Goal: Find specific page/section: Find specific page/section

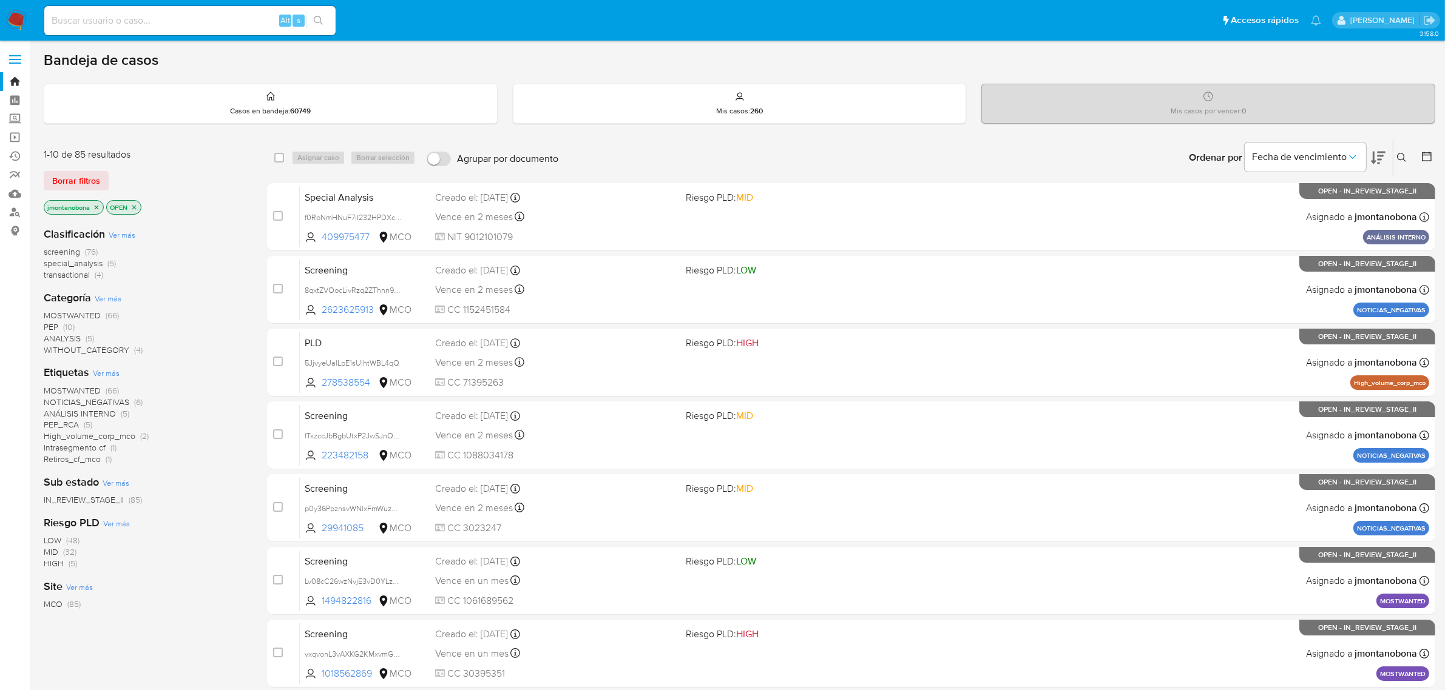
click at [220, 283] on div "Clasificación Ver más screening (76) special_analysis (5) transactional (4) Cat…" at bounding box center [146, 423] width 204 height 413
click at [203, 22] on input at bounding box center [189, 21] width 291 height 16
paste input "566888092"
type input "566888092"
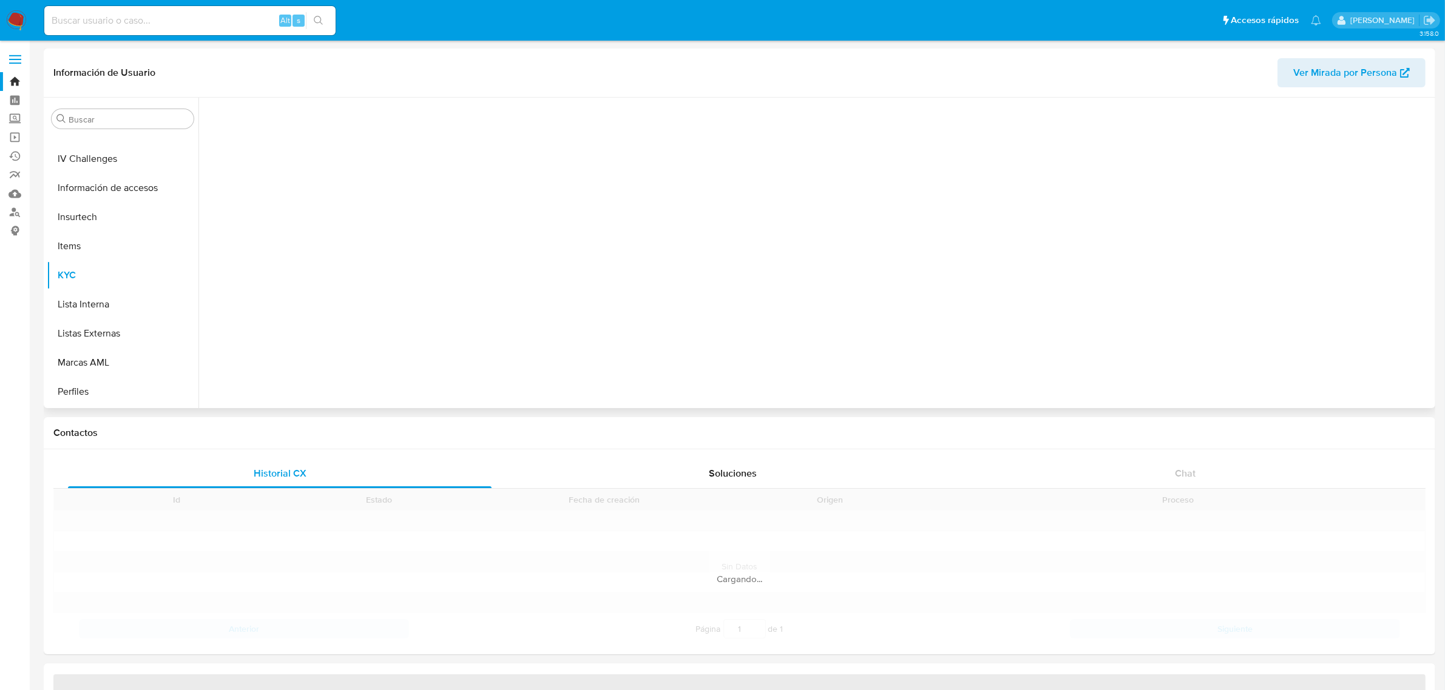
scroll to position [511, 0]
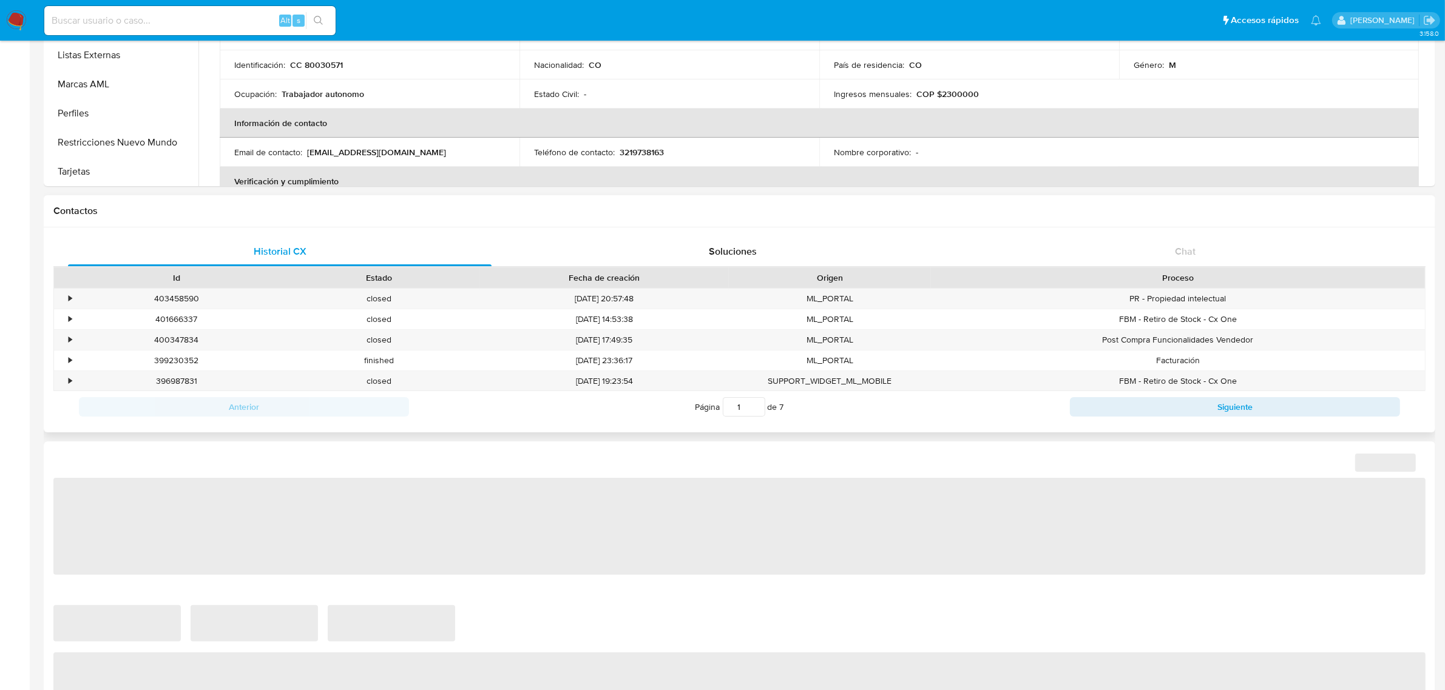
select select "10"
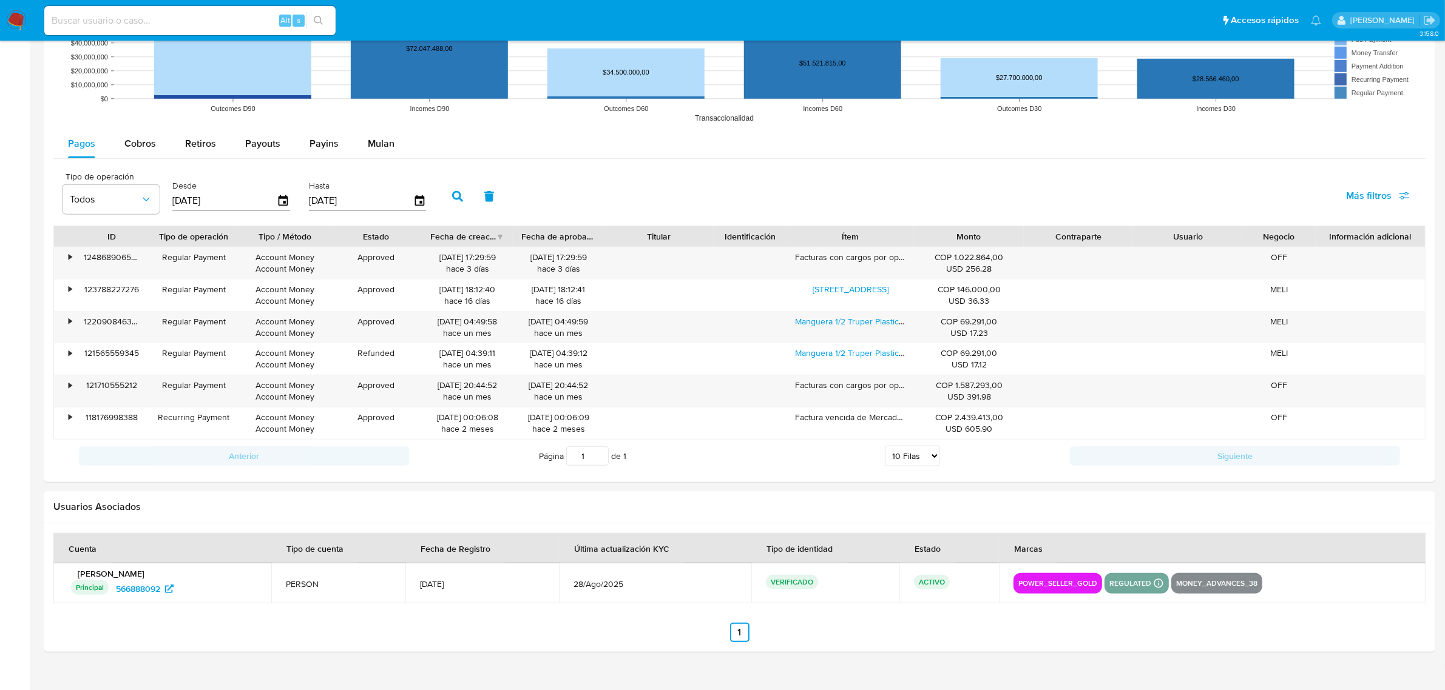
scroll to position [1051, 0]
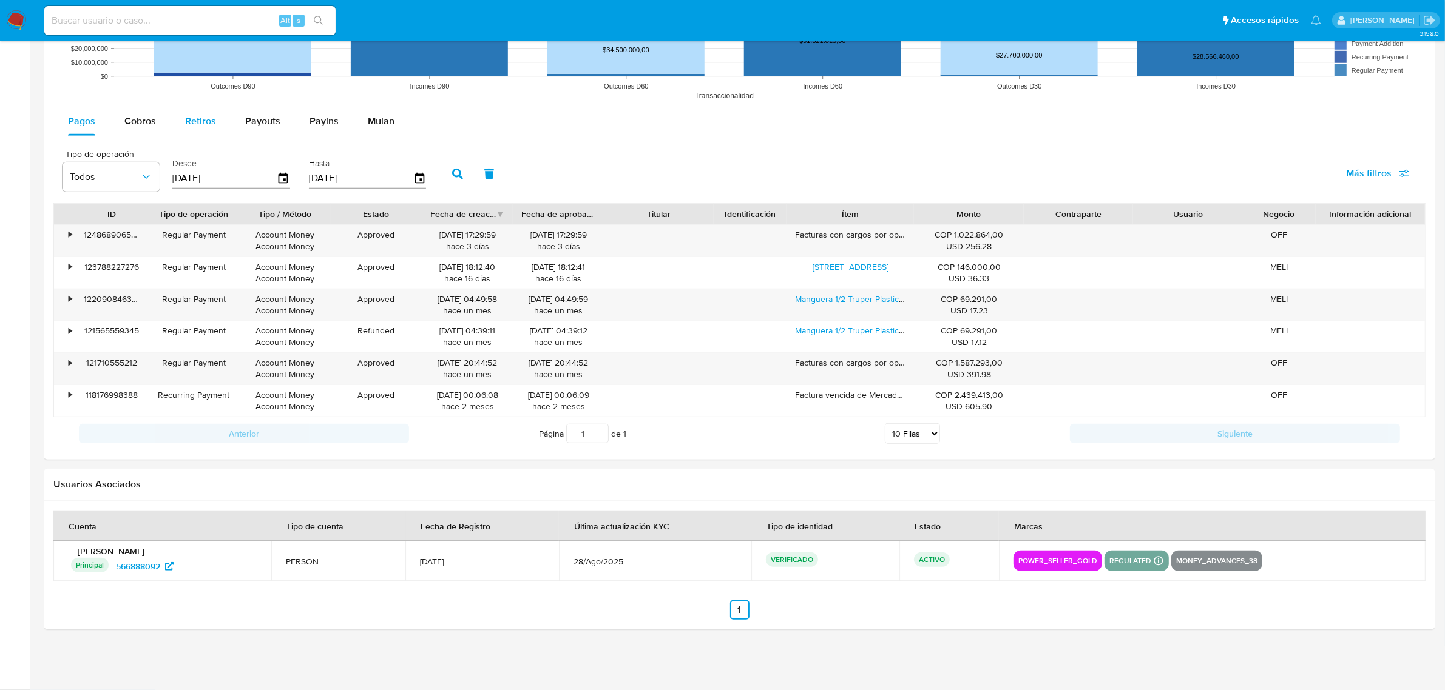
click at [195, 118] on span "Retiros" at bounding box center [200, 121] width 31 height 14
select select "10"
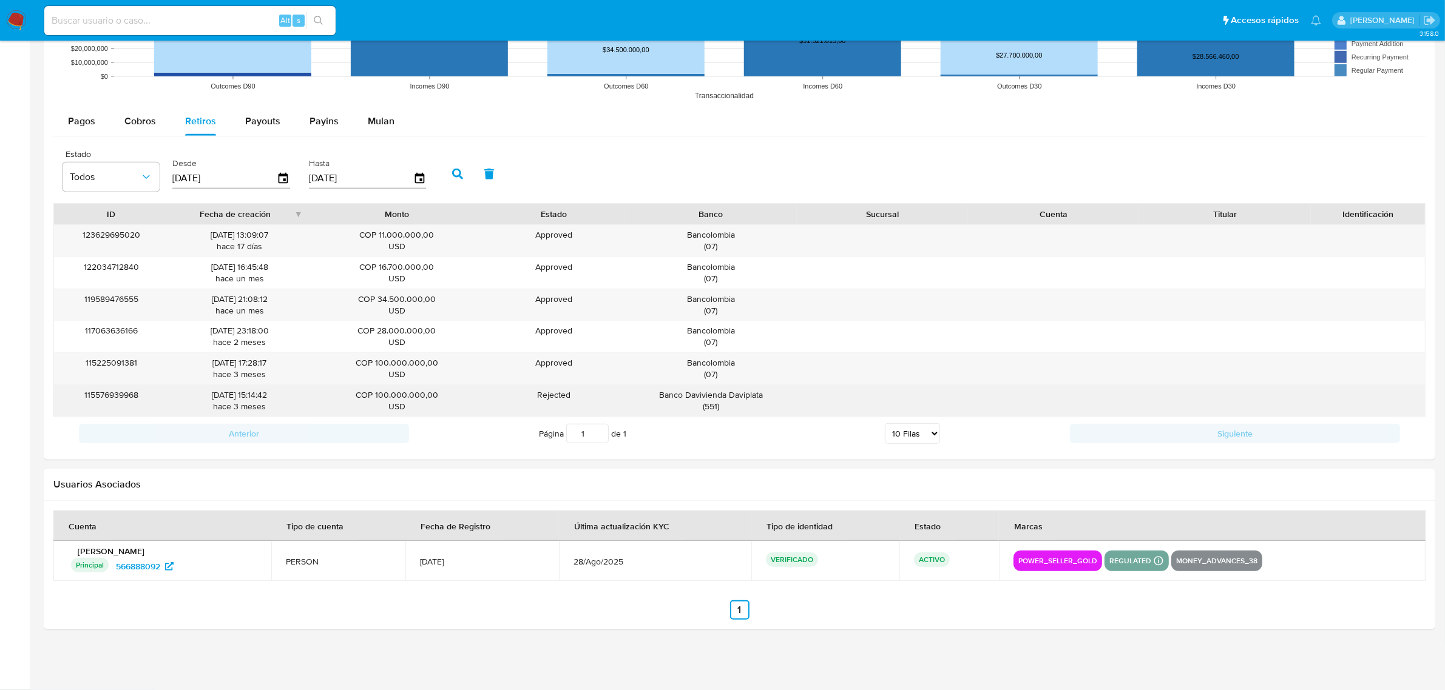
drag, startPoint x: 763, startPoint y: 399, endPoint x: 349, endPoint y: 393, distance: 413.8
click at [349, 393] on div "115576939968 [DATE] 15:14:42 [DATE] COP 100.000.000,00 USD Rejected By Bank Acc…" at bounding box center [739, 401] width 1371 height 32
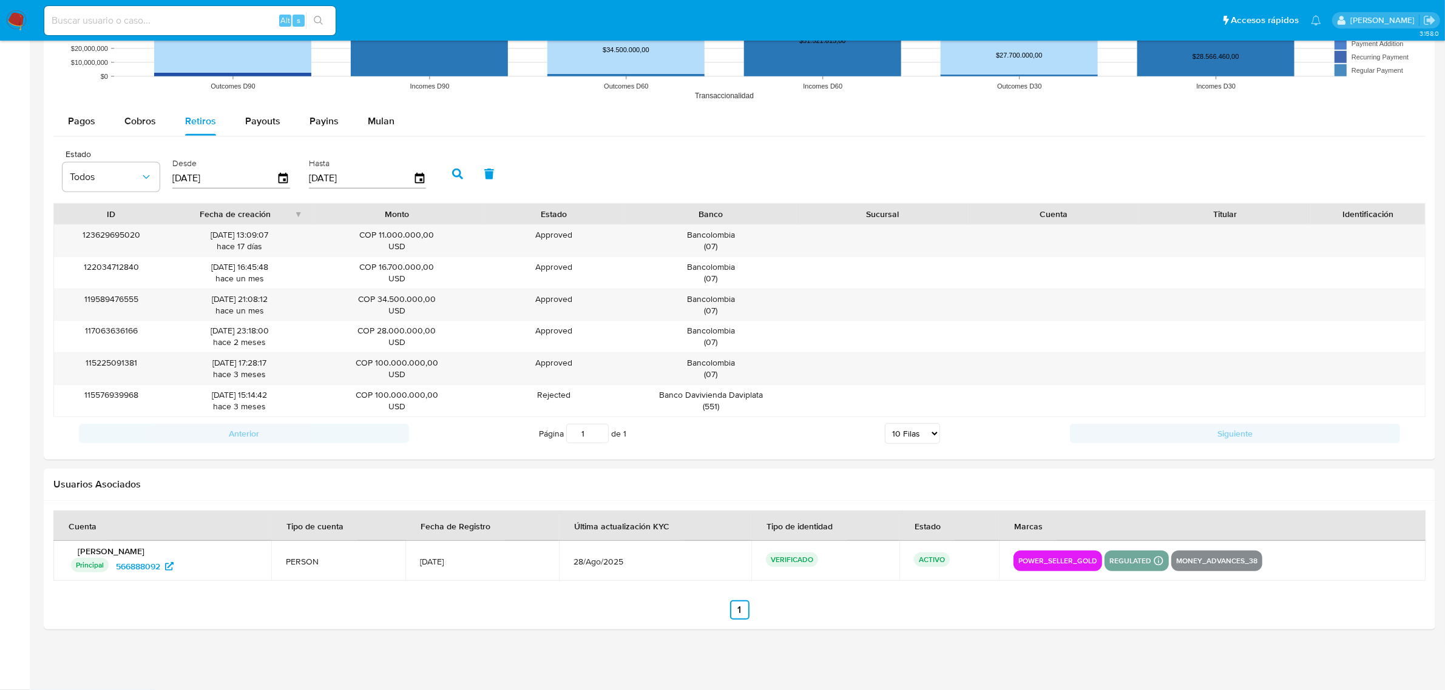
drag, startPoint x: 176, startPoint y: 388, endPoint x: 1429, endPoint y: 402, distance: 1253.6
drag, startPoint x: 474, startPoint y: 372, endPoint x: 947, endPoint y: 377, distance: 472.1
click at [947, 377] on div "115225091381 [DATE] 17:28:17 [DATE] COP 100.000.000,00 USD Approved Approved Ba…" at bounding box center [739, 369] width 1371 height 32
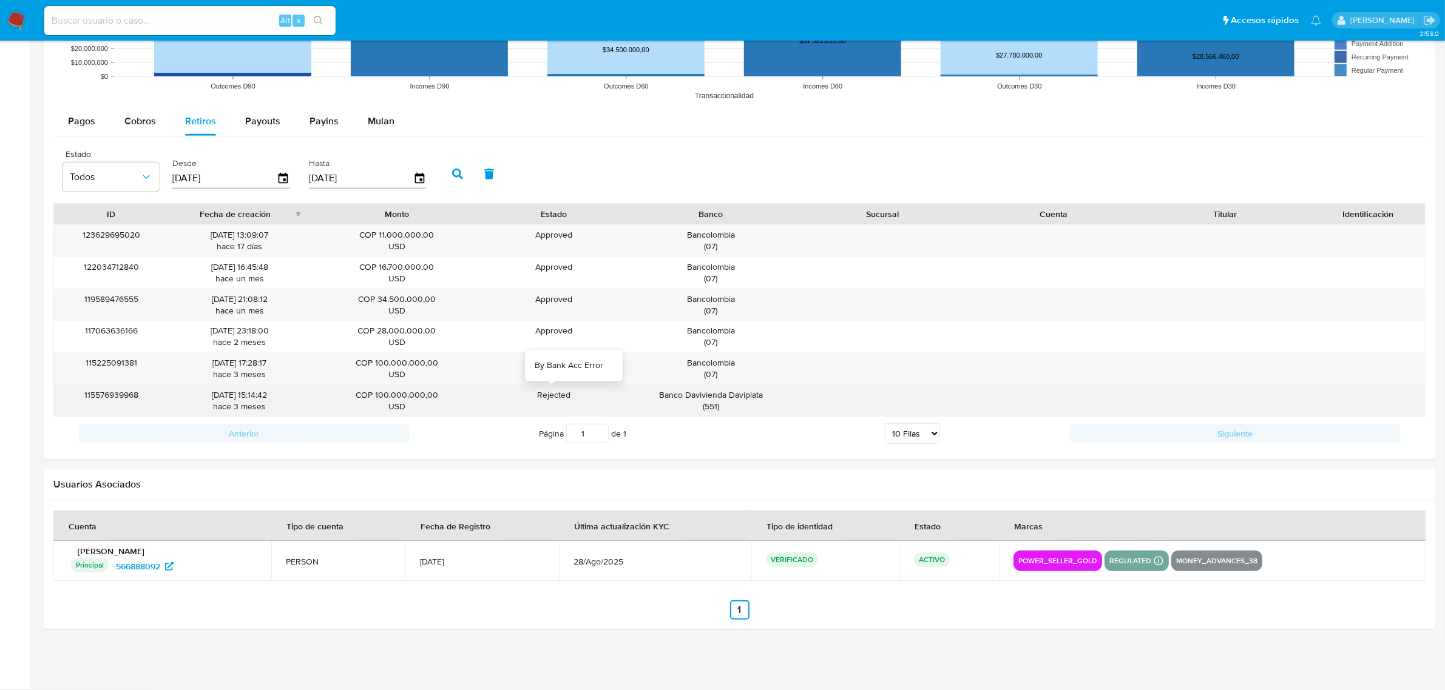
drag, startPoint x: 535, startPoint y: 392, endPoint x: 852, endPoint y: 402, distance: 318.1
click at [848, 402] on div "115576939968 [DATE] 15:14:42 [DATE] COP 100.000.000,00 USD Rejected By Bank Acc…" at bounding box center [739, 401] width 1371 height 32
click at [860, 402] on div at bounding box center [882, 401] width 171 height 32
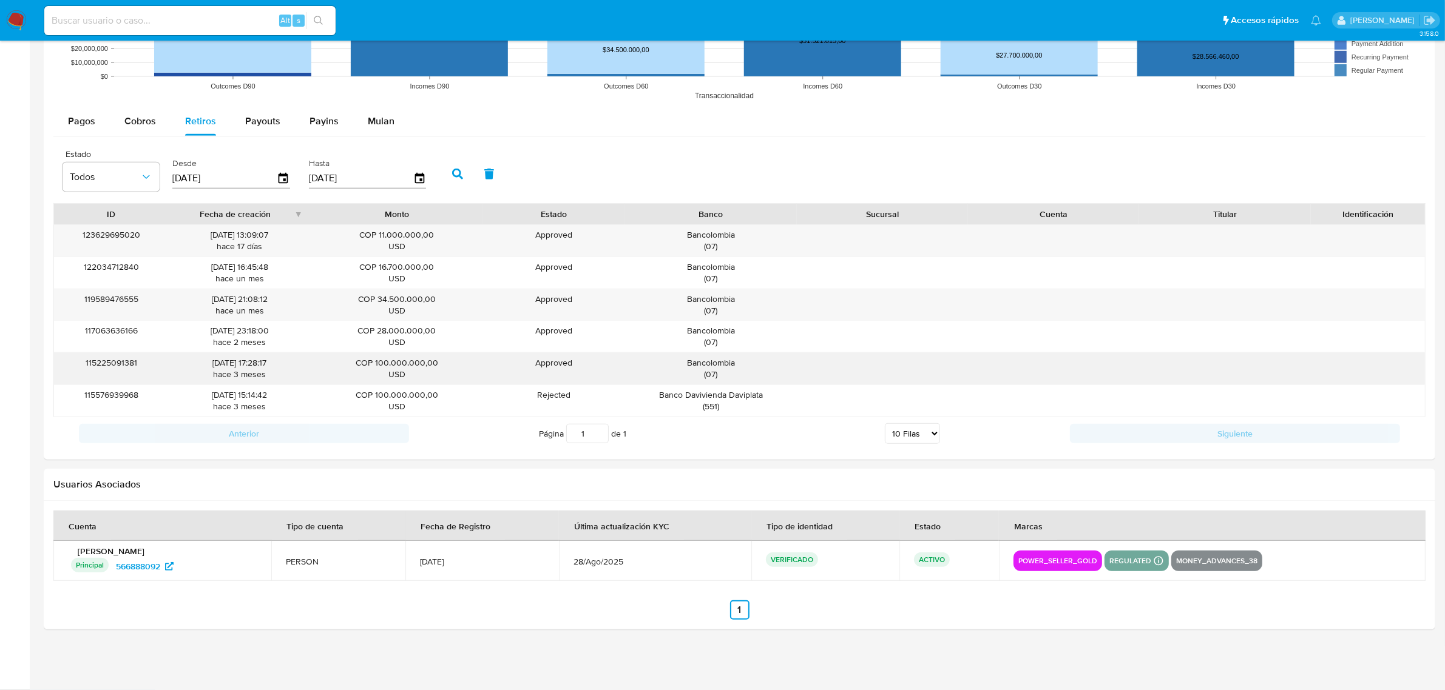
click at [1309, 362] on div "115225091381 [DATE] 17:28:17 [DATE] COP 100.000.000,00 USD Approved Approved Ba…" at bounding box center [739, 369] width 1371 height 32
click at [1118, 370] on div "115225091381 [DATE] 17:28:17 [DATE] COP 100.000.000,00 USD Approved Approved Ba…" at bounding box center [739, 369] width 1371 height 32
click at [1351, 404] on div "115576939968 [DATE] 15:14:42 [DATE] COP 100.000.000,00 USD Rejected By Bank Acc…" at bounding box center [739, 401] width 1371 height 32
click at [195, 16] on input at bounding box center [189, 21] width 291 height 16
paste input "1916167331"
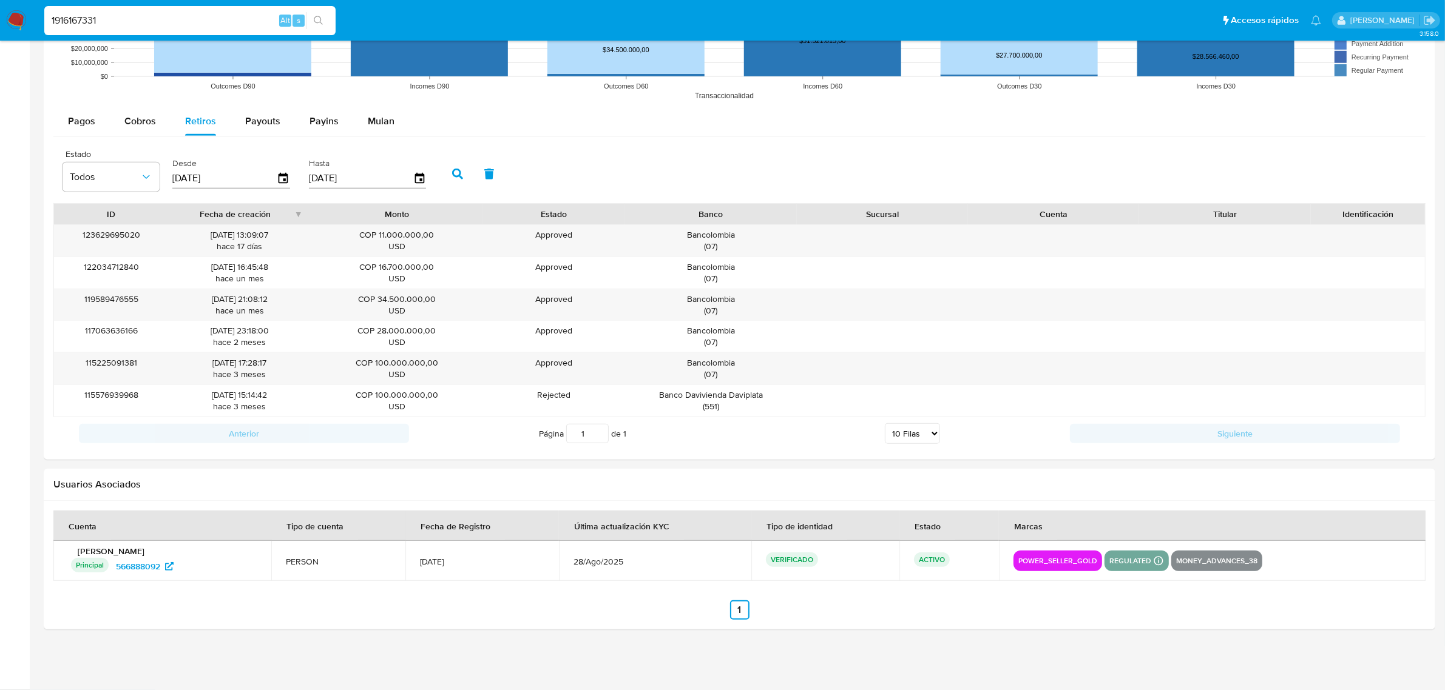
click at [162, 19] on input "1916167331" at bounding box center [189, 21] width 291 height 16
drag, startPoint x: 174, startPoint y: 21, endPoint x: 0, endPoint y: 19, distance: 173.5
click at [0, 20] on nav "Pausado Ver notificaciones 1916167331 Alt s Accesos rápidos Presiona las siguie…" at bounding box center [722, 20] width 1445 height 41
paste input
type input "1916167331"
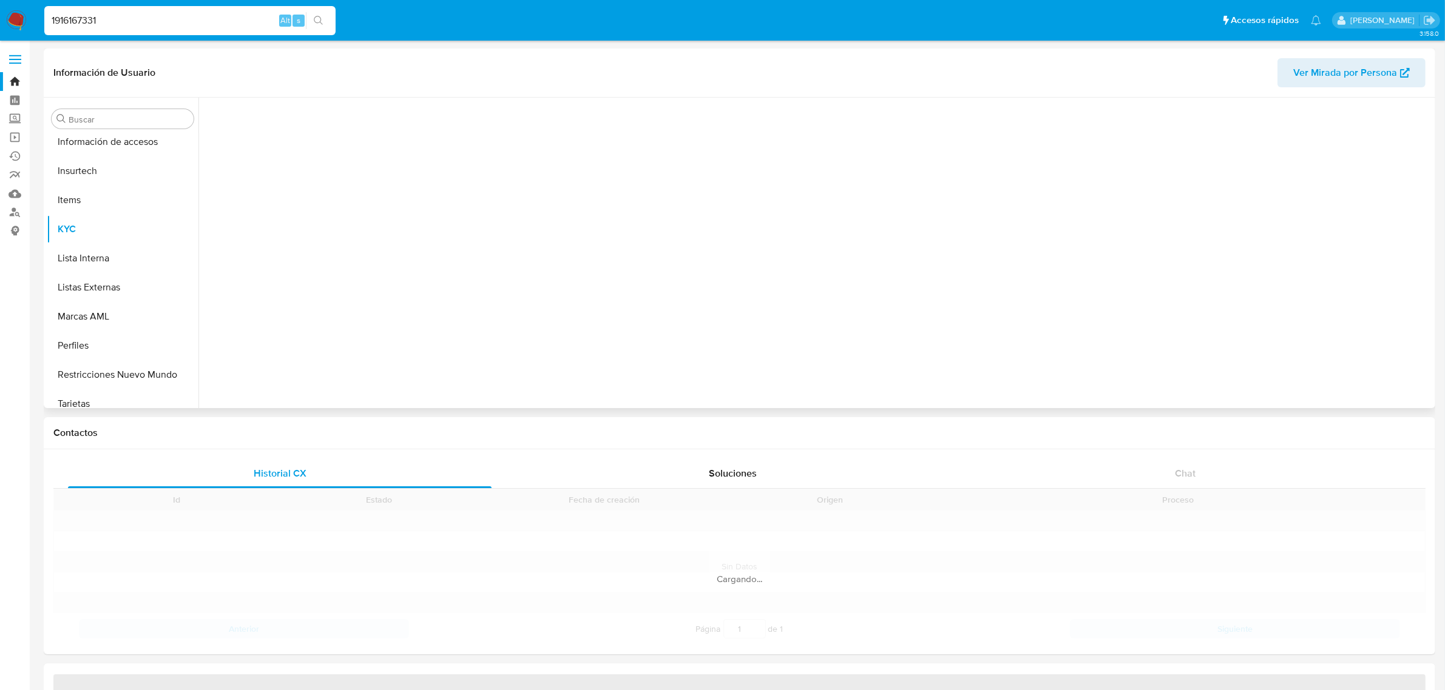
scroll to position [511, 0]
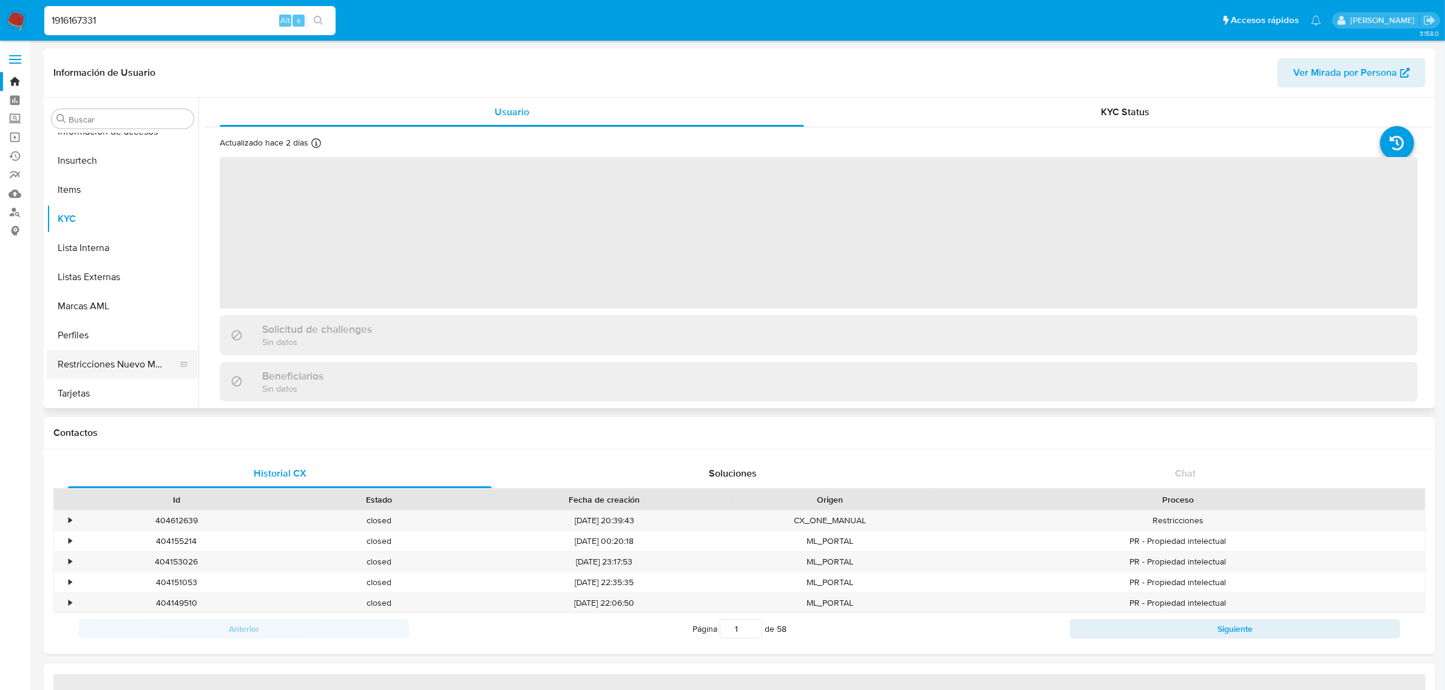
click at [132, 362] on button "Restricciones Nuevo Mundo" at bounding box center [118, 364] width 142 height 29
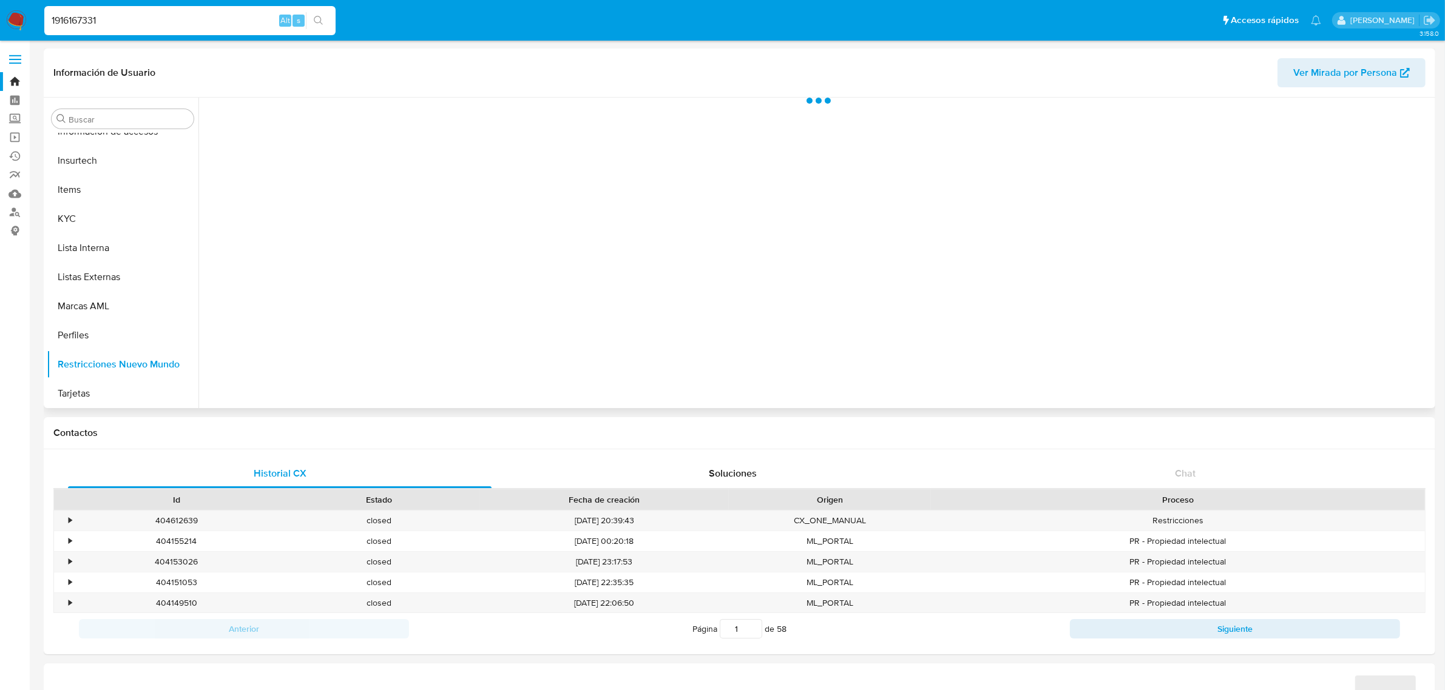
select select "10"
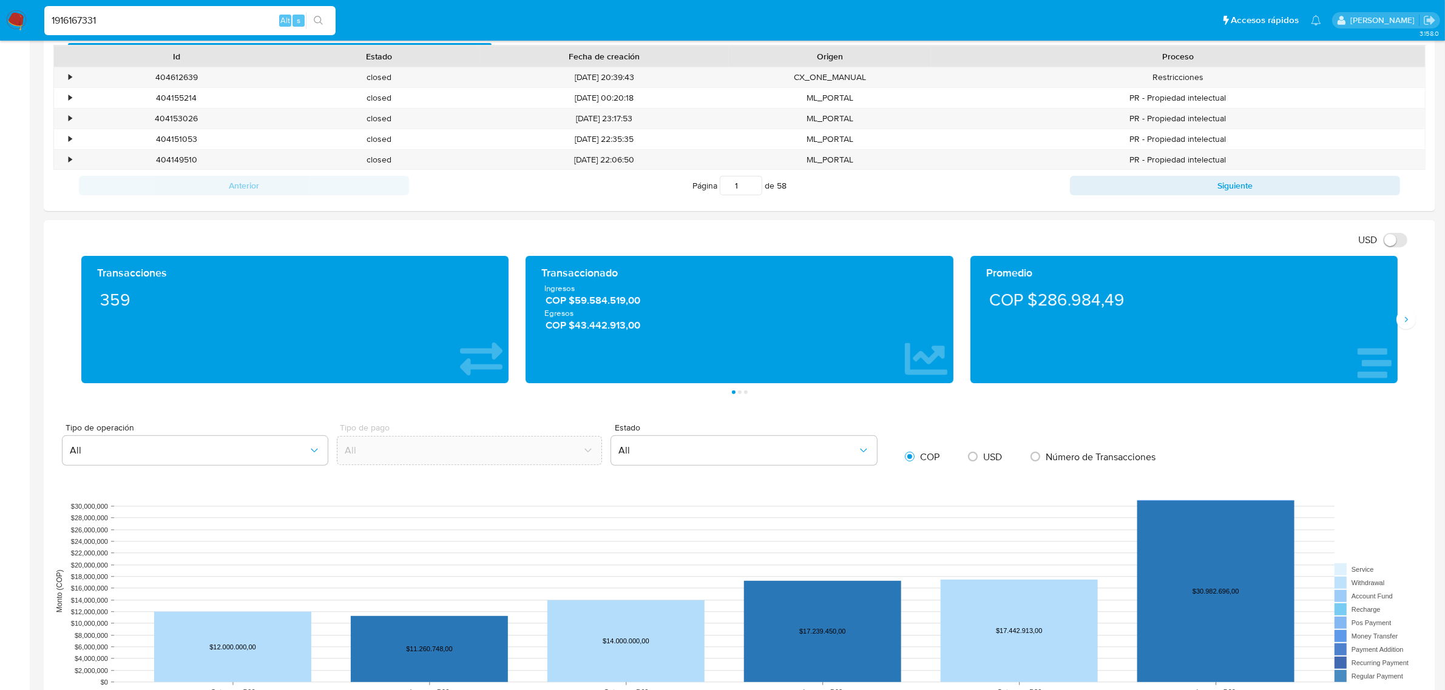
scroll to position [607, 0]
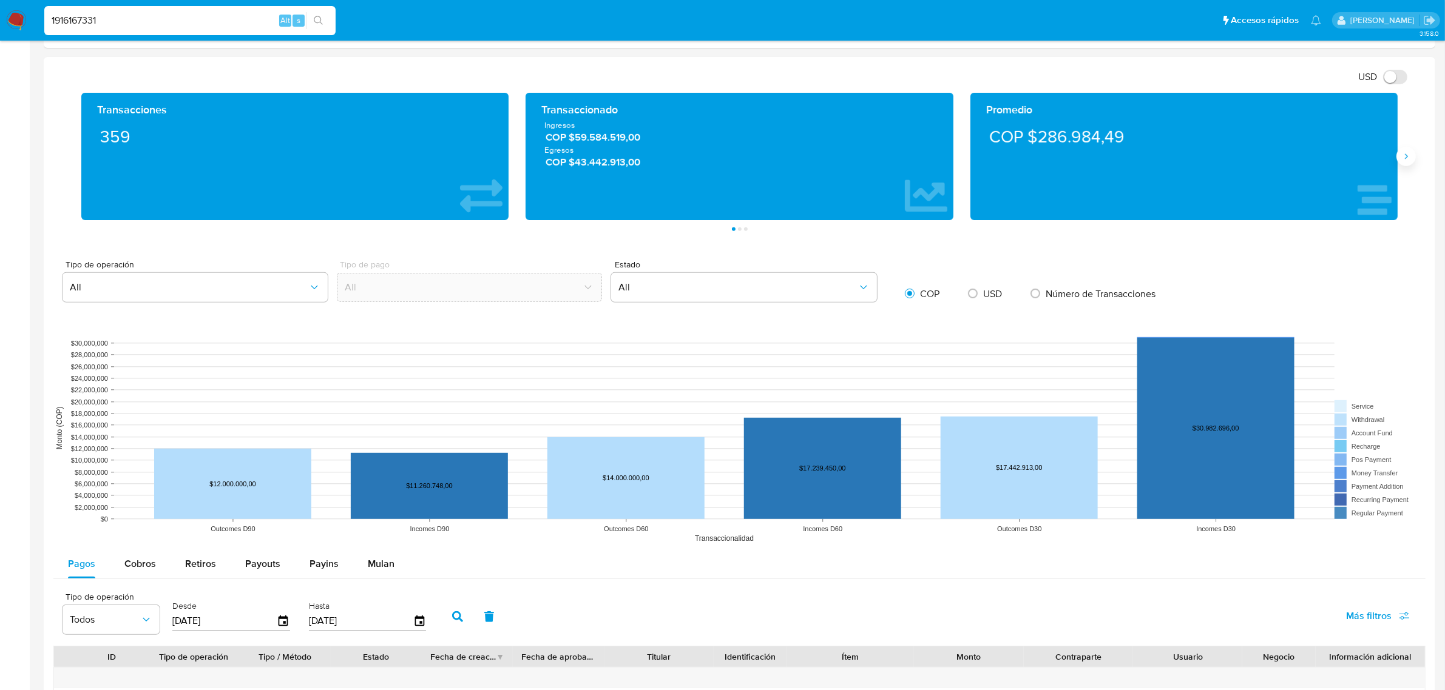
click at [1411, 155] on button "Siguiente" at bounding box center [1405, 156] width 19 height 19
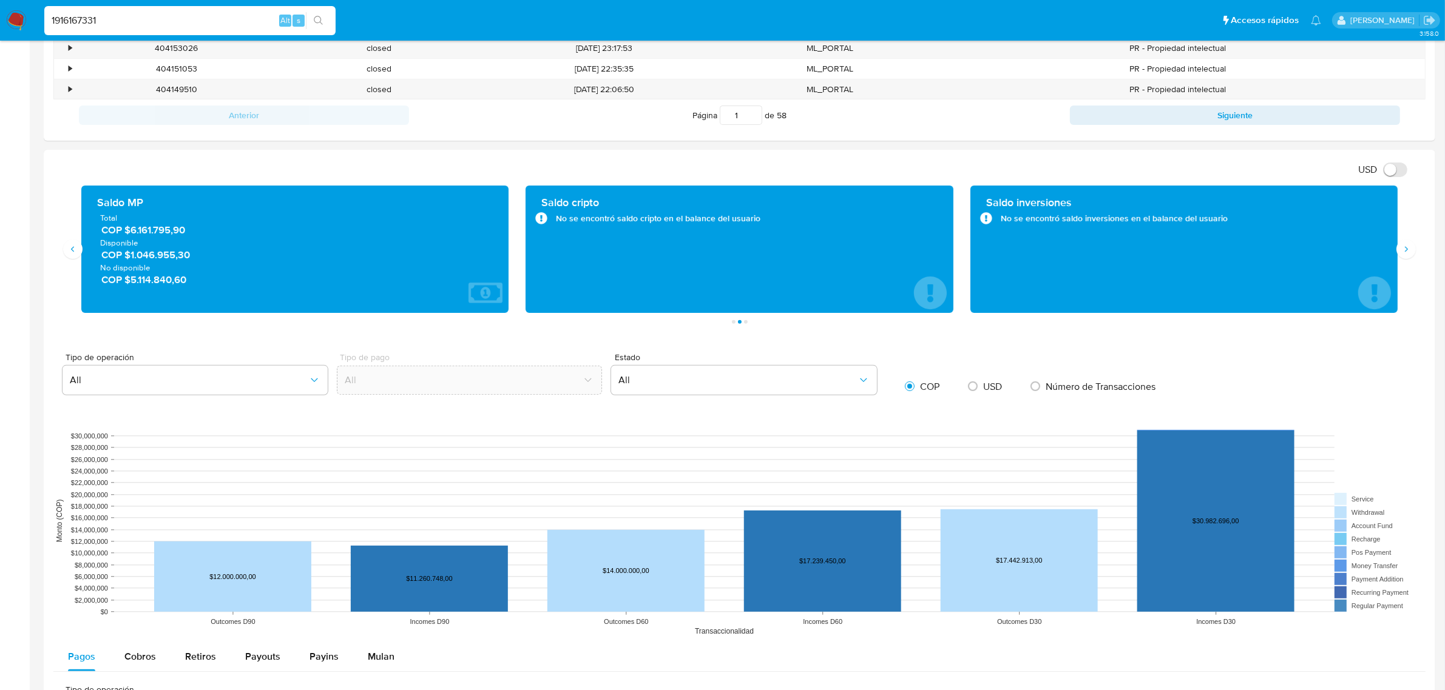
scroll to position [455, 0]
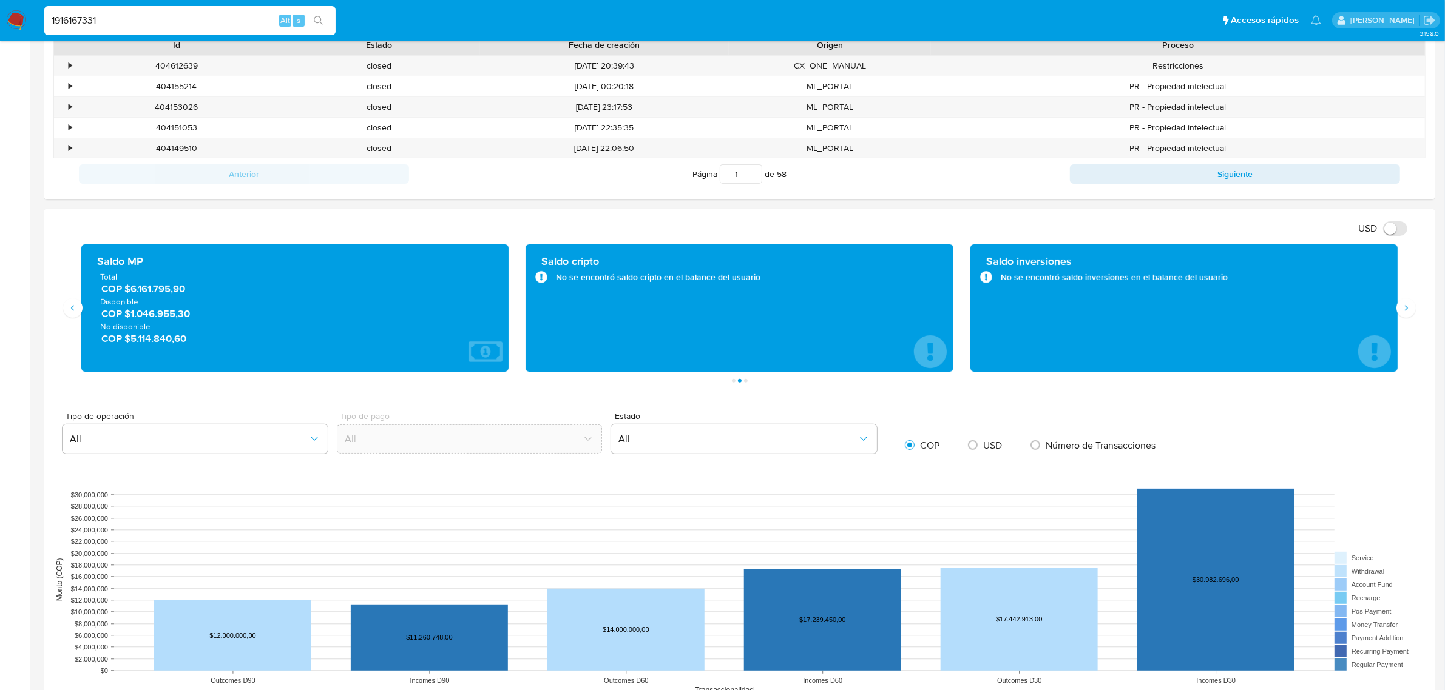
click at [207, 15] on input "1916167331" at bounding box center [189, 21] width 291 height 16
drag, startPoint x: 215, startPoint y: 13, endPoint x: 0, endPoint y: 0, distance: 215.8
click at [0, 2] on nav "Pausado Ver notificaciones 1916167331 Alt s Accesos rápidos Presiona las siguie…" at bounding box center [722, 20] width 1445 height 41
paste input "418187125"
type input "418187125"
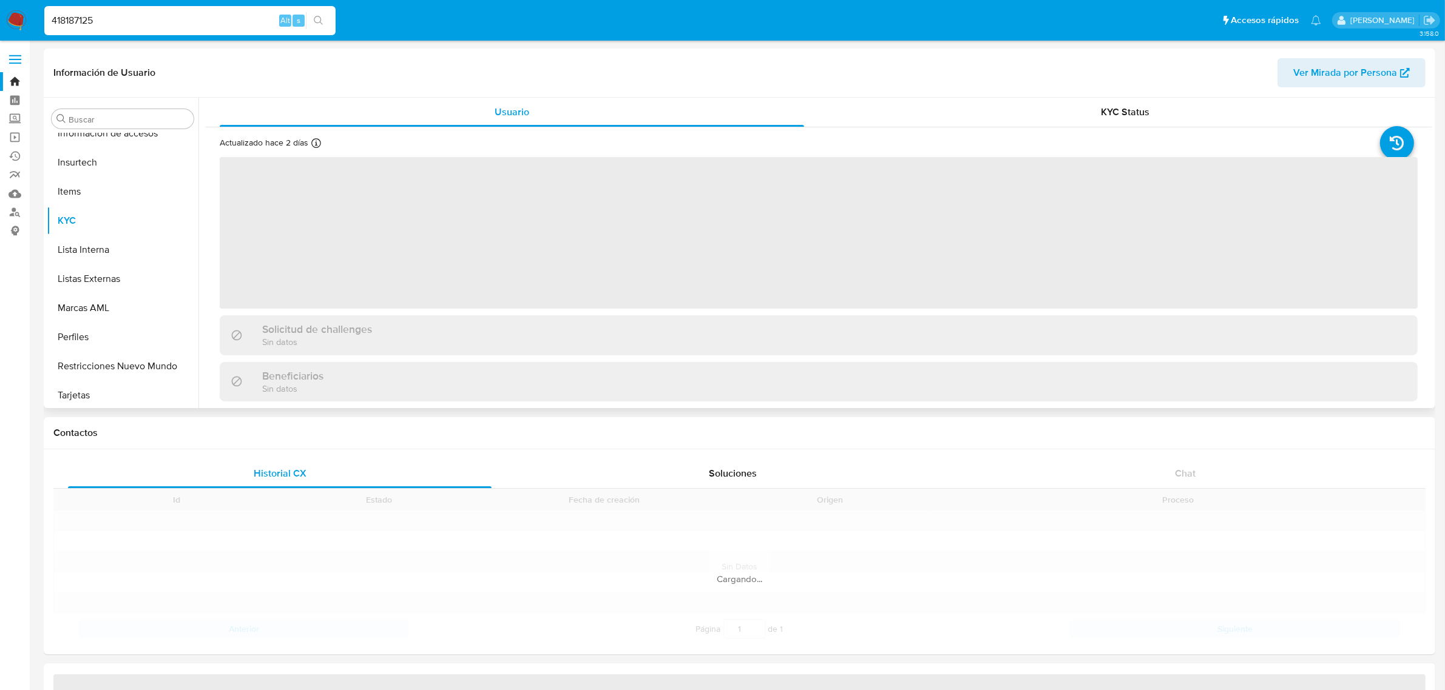
scroll to position [511, 0]
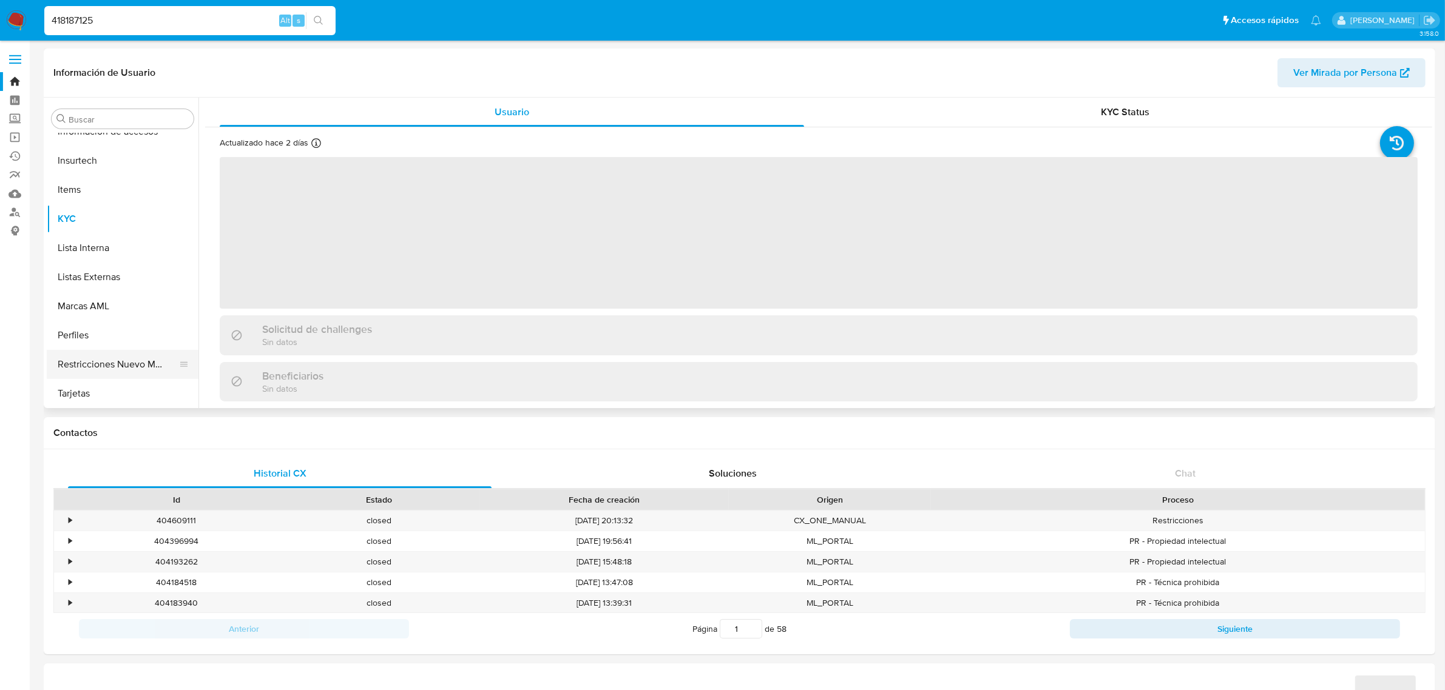
click at [129, 352] on button "Restricciones Nuevo Mundo" at bounding box center [118, 364] width 142 height 29
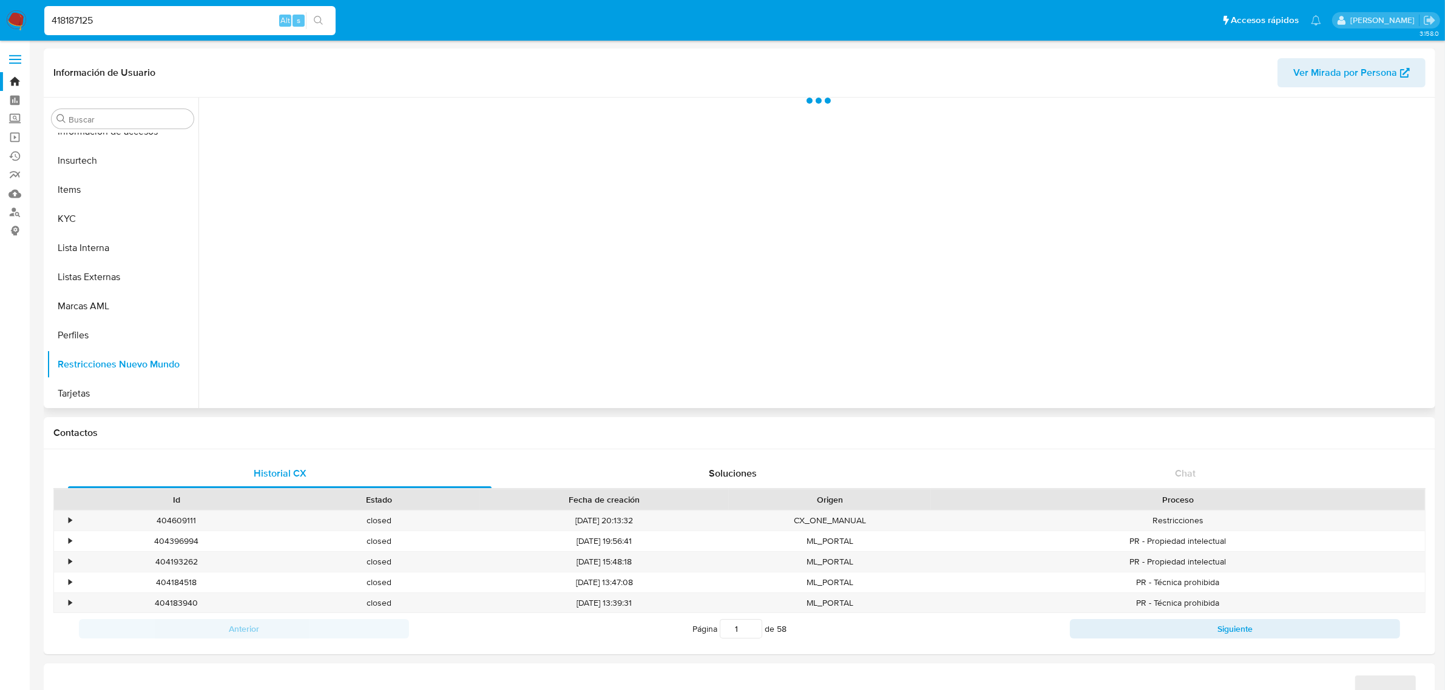
select select "10"
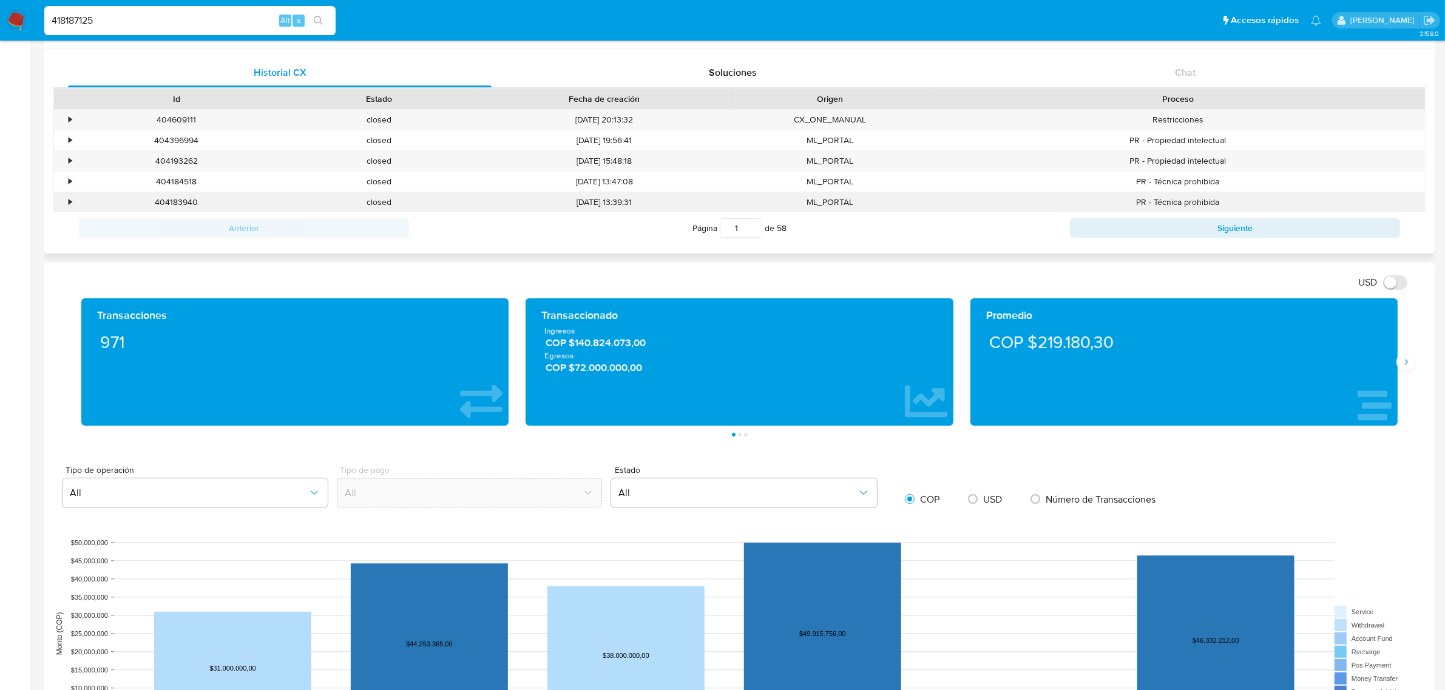
scroll to position [379, 0]
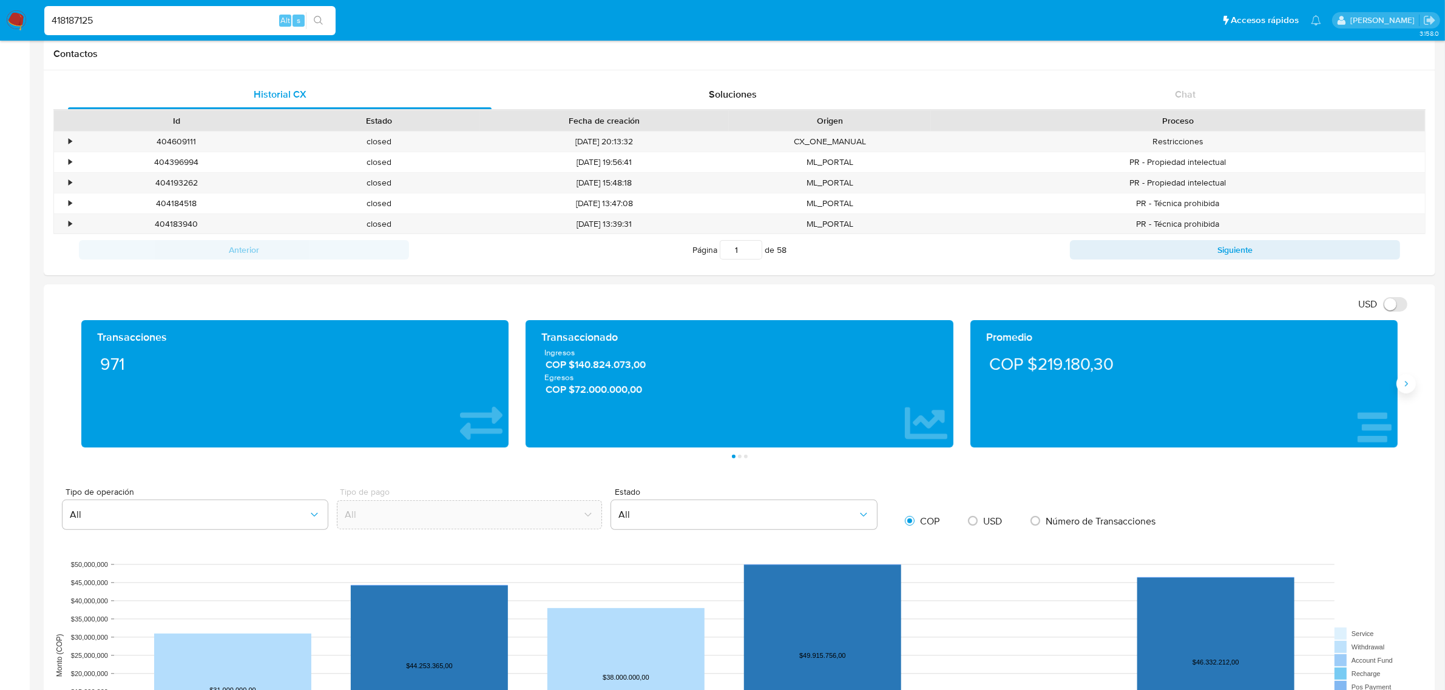
click at [1408, 389] on icon "Siguiente" at bounding box center [1406, 384] width 10 height 10
